Goal: Find specific page/section: Find specific page/section

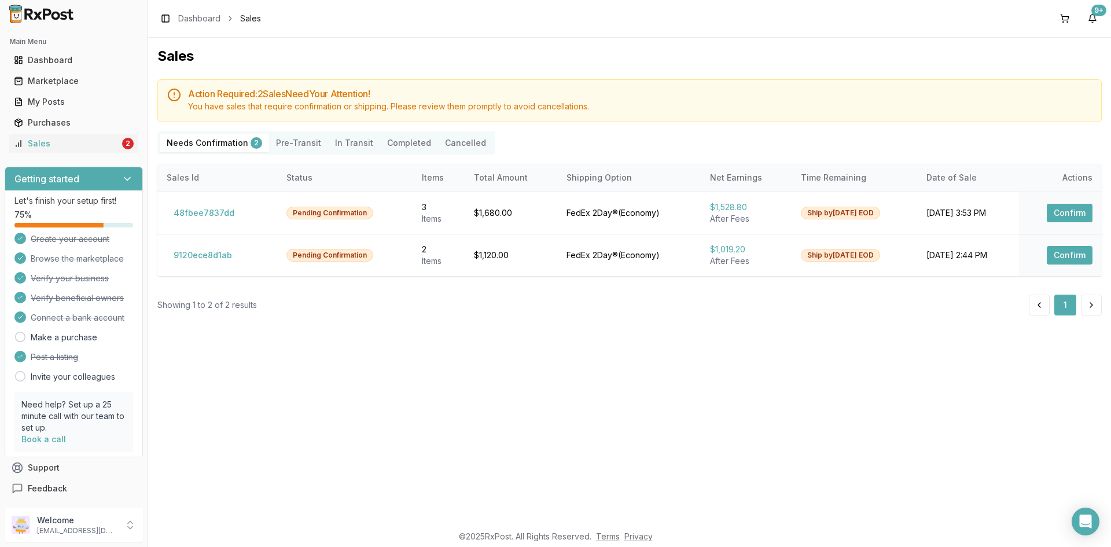
click at [937, 505] on div "Sales Action Required: 2 Sale s Need Your Attention! You have sales that requir…" at bounding box center [629, 281] width 963 height 486
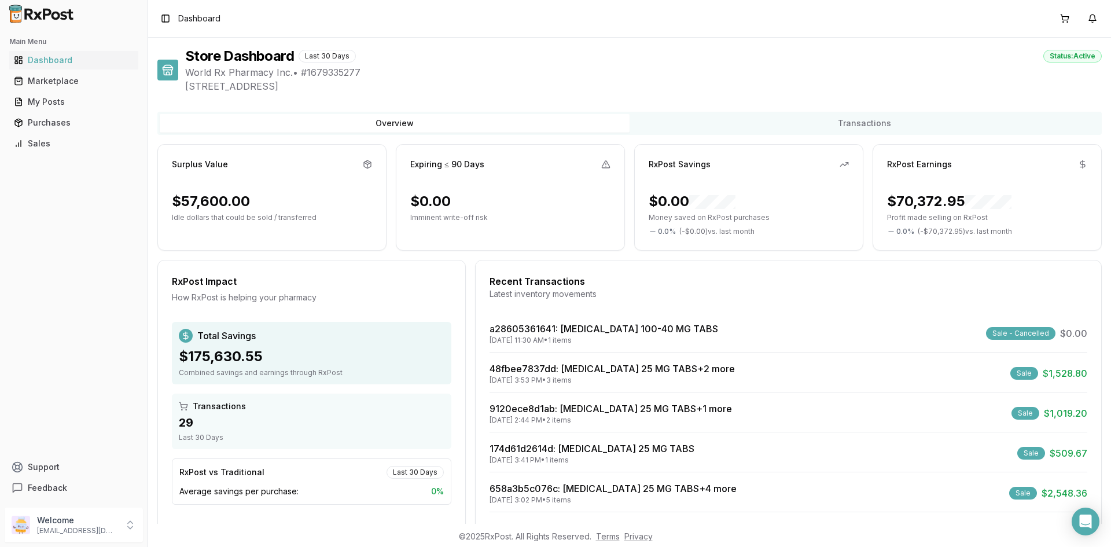
click at [48, 143] on div "Sales" at bounding box center [74, 144] width 120 height 12
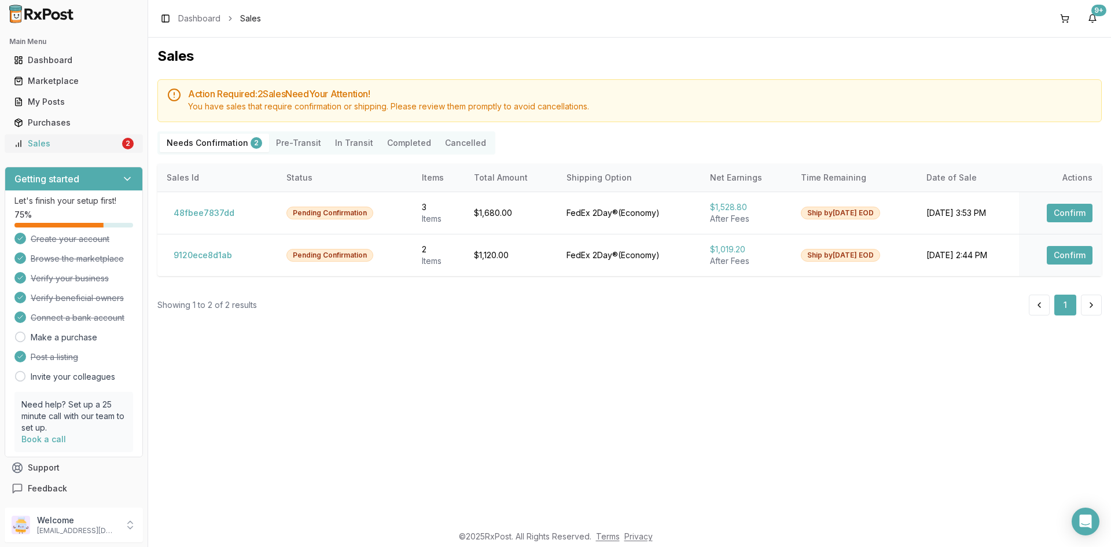
click at [113, 145] on div "Sales" at bounding box center [67, 144] width 106 height 12
